Goal: Task Accomplishment & Management: Complete application form

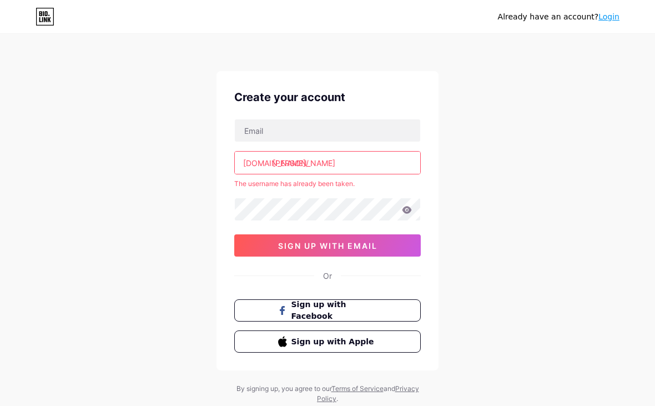
click at [373, 346] on span "Sign up with Apple" at bounding box center [334, 342] width 86 height 12
click at [391, 340] on button "Sign up with Apple" at bounding box center [327, 341] width 186 height 22
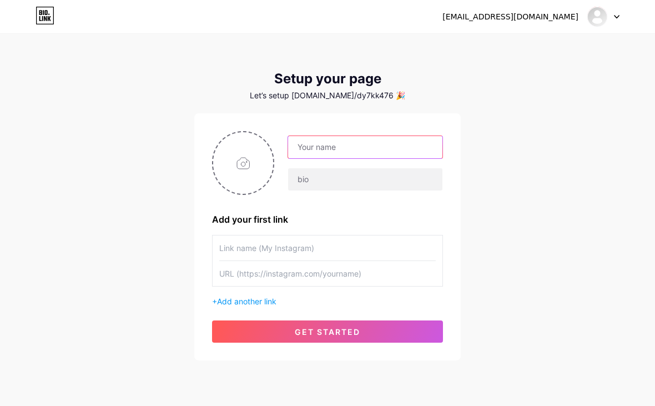
click at [374, 145] on input "text" at bounding box center [365, 147] width 154 height 22
type input "Katy"
click at [556, 141] on div "dy7kk476kn@privaterelay.appleid.com Dashboard Logout Setup your page Let’s setu…" at bounding box center [327, 198] width 655 height 396
click at [384, 179] on input "text" at bounding box center [365, 179] width 154 height 22
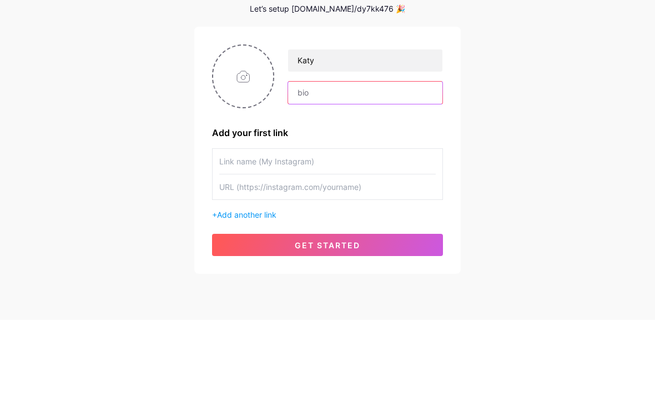
type input "X"
type input "Idcc"
click at [417, 235] on input "text" at bounding box center [327, 247] width 216 height 25
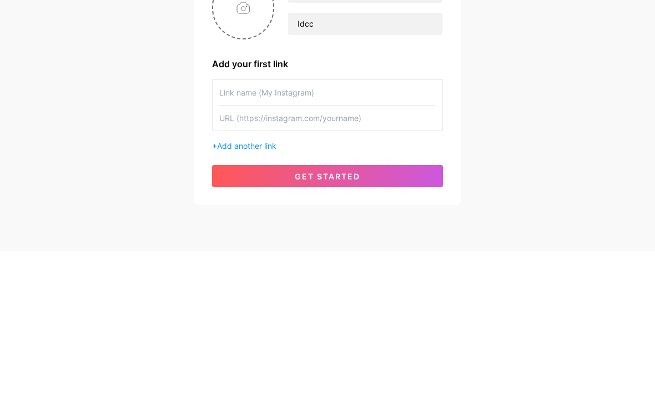
click at [390, 320] on button "get started" at bounding box center [327, 331] width 231 height 22
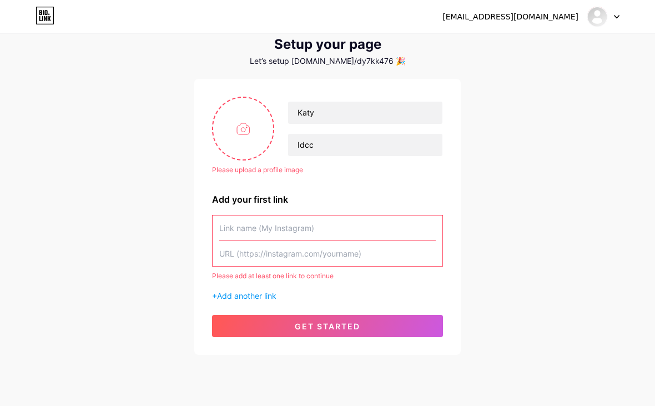
click at [324, 231] on input "text" at bounding box center [327, 227] width 216 height 25
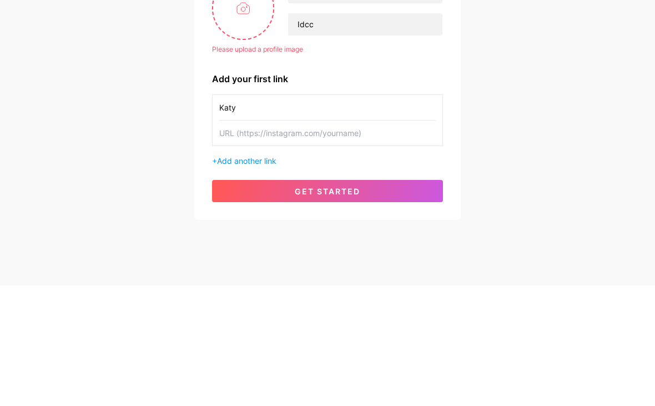
type input "Katy"
click at [332, 241] on input "text" at bounding box center [327, 253] width 216 height 25
type input "J"
type input "Katy"
click at [257, 98] on input "file" at bounding box center [243, 129] width 60 height 62
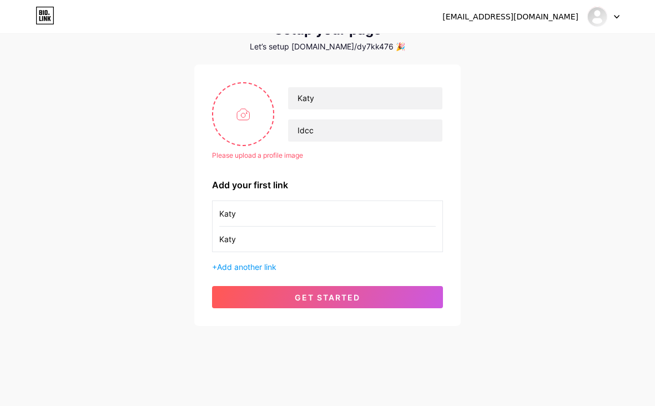
scroll to position [0, 0]
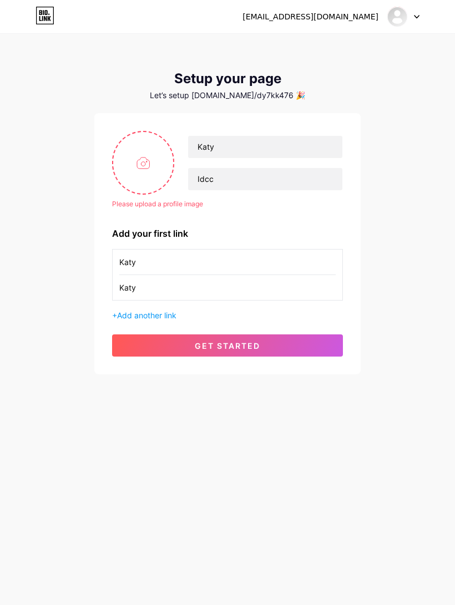
type input "C:\fakepath\image.jpg"
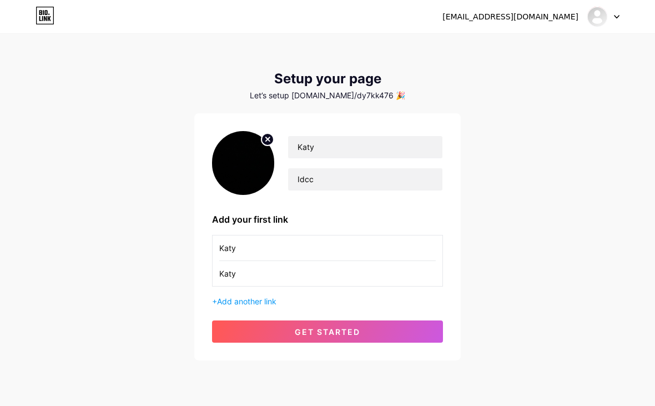
click at [413, 332] on button "get started" at bounding box center [327, 331] width 231 height 22
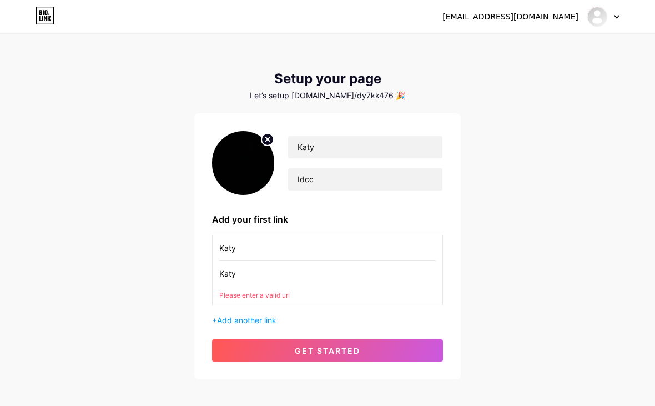
click at [425, 348] on button "get started" at bounding box center [327, 350] width 231 height 22
click at [423, 347] on button "get started" at bounding box center [327, 350] width 231 height 22
click at [241, 269] on input "Katy" at bounding box center [327, 273] width 216 height 25
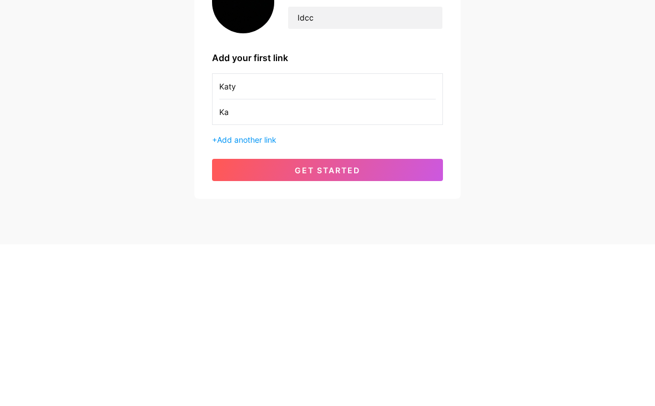
type input "K"
click at [364, 320] on button "get started" at bounding box center [327, 331] width 231 height 22
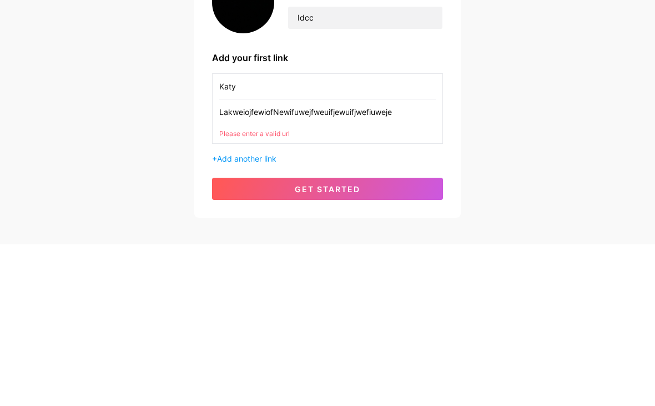
scroll to position [34, 0]
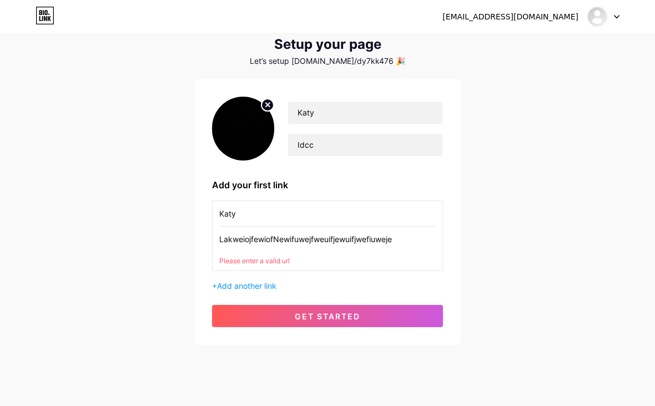
click at [392, 237] on input "LakweiojfewiofNewifuwejfweuifjewuifjwefiuweje" at bounding box center [327, 238] width 216 height 25
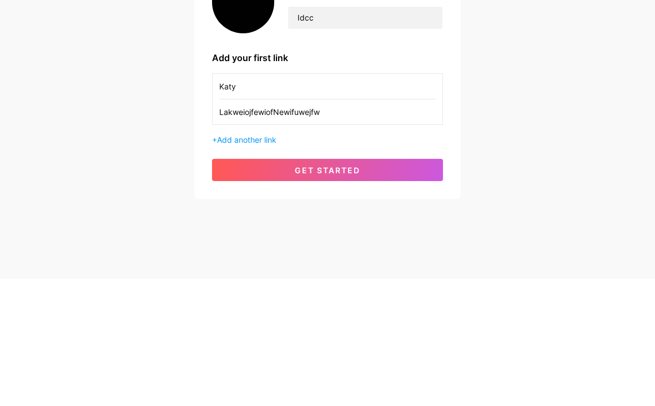
type input "LakweiojfewiofNewifuwejf"
type input "(HTTP:”lover"
click at [385, 286] on button "get started" at bounding box center [327, 297] width 231 height 22
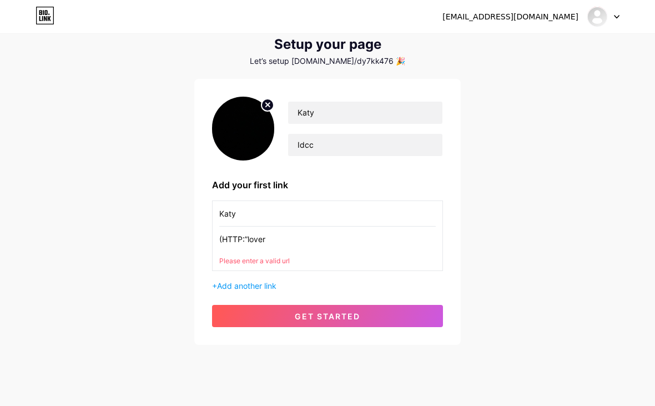
click at [373, 311] on button "get started" at bounding box center [327, 316] width 231 height 22
click at [387, 310] on button "get started" at bounding box center [327, 316] width 231 height 22
